Goal: Information Seeking & Learning: Learn about a topic

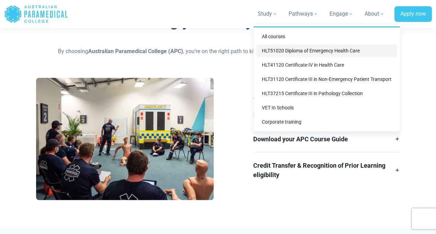
click at [295, 49] on link "HLT51020 Diploma of Emergency Health Care" at bounding box center [326, 50] width 141 height 13
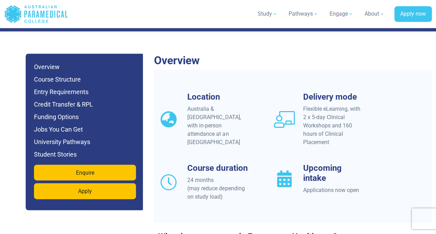
scroll to position [642, 0]
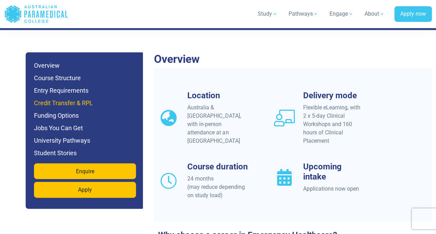
click at [72, 98] on h6 "Credit Transfer & RPL" at bounding box center [85, 103] width 102 height 10
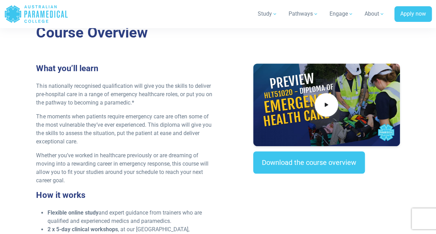
scroll to position [0, 0]
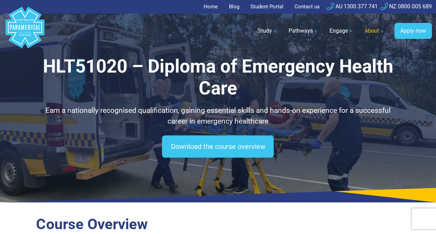
click at [374, 32] on link "About" at bounding box center [374, 30] width 28 height 19
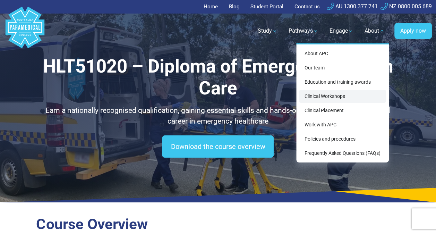
click at [330, 101] on link "Clinical Workshops" at bounding box center [342, 96] width 87 height 13
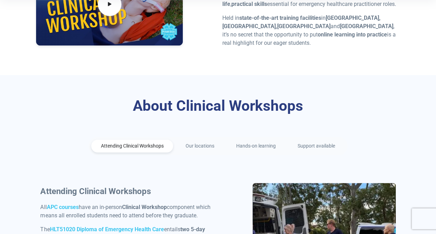
scroll to position [253, 0]
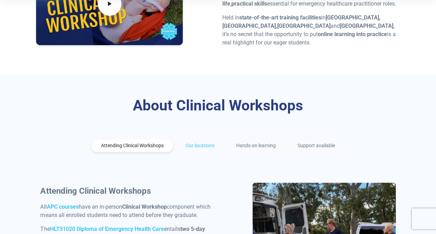
click at [197, 148] on link "Our locations" at bounding box center [200, 145] width 48 height 13
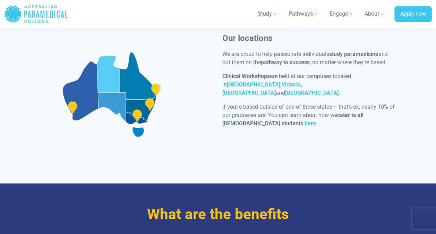
scroll to position [403, 0]
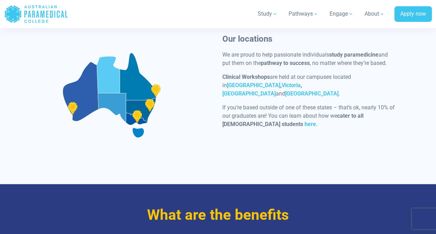
click at [138, 119] on div at bounding box center [111, 95] width 143 height 122
click at [282, 88] on link "Victoria" at bounding box center [291, 85] width 19 height 7
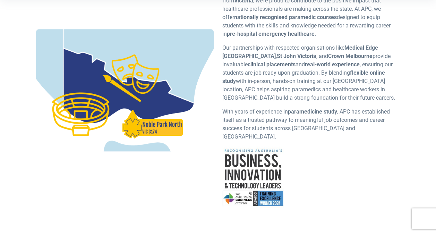
scroll to position [253, 0]
